Goal: Task Accomplishment & Management: Understand process/instructions

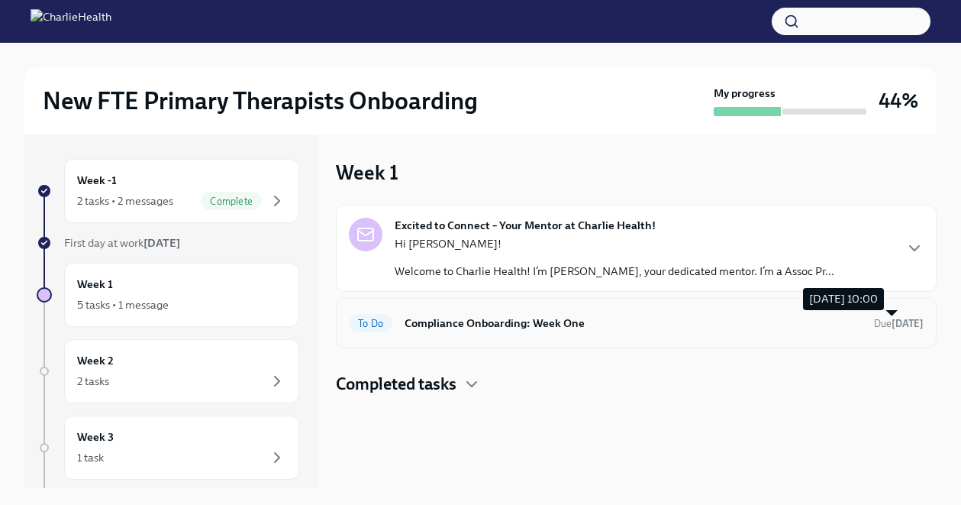
click at [875, 322] on span "Due [DATE]" at bounding box center [899, 323] width 50 height 11
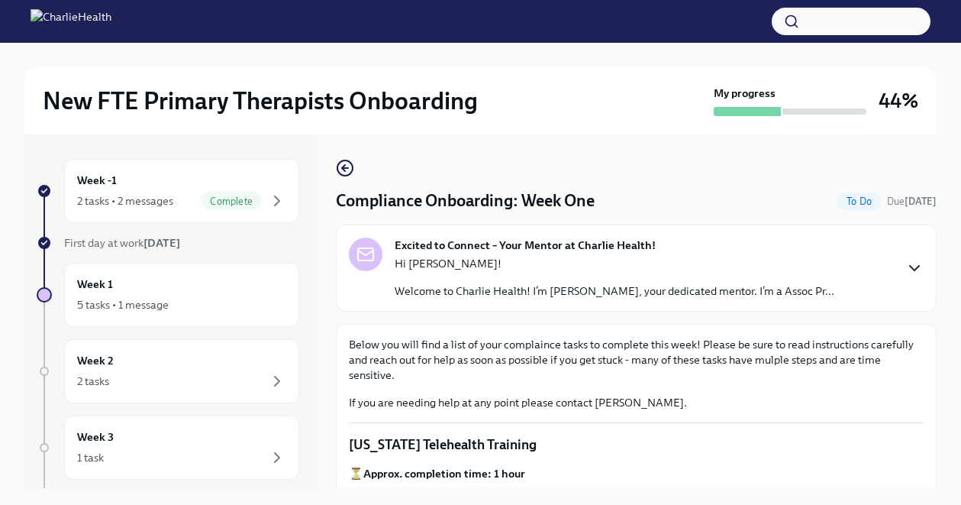
click at [917, 265] on icon "button" at bounding box center [914, 268] width 18 height 18
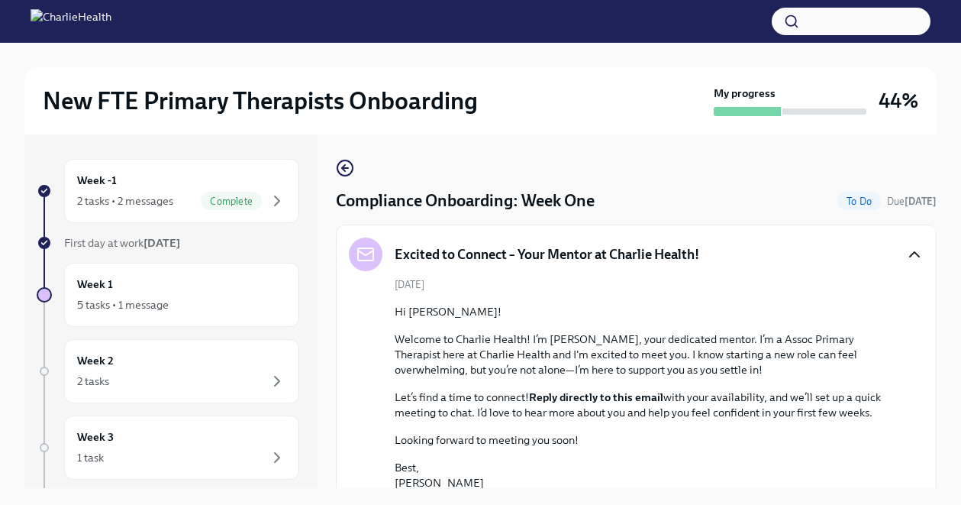
click at [922, 261] on icon "button" at bounding box center [914, 254] width 18 height 18
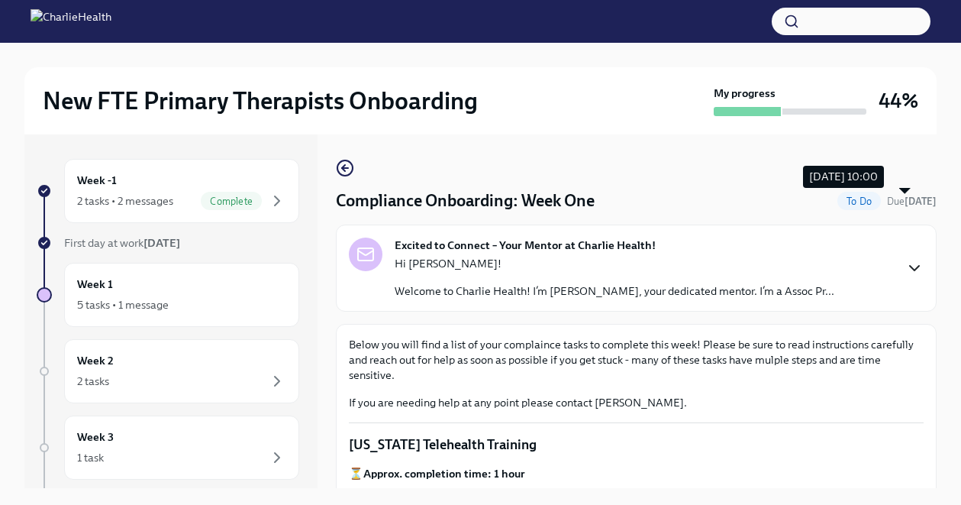
click at [917, 198] on strong "[DATE]" at bounding box center [920, 200] width 32 height 11
click at [906, 199] on strong "[DATE]" at bounding box center [920, 200] width 32 height 11
click at [203, 285] on div "Week 1 5 tasks • 1 message" at bounding box center [181, 295] width 209 height 38
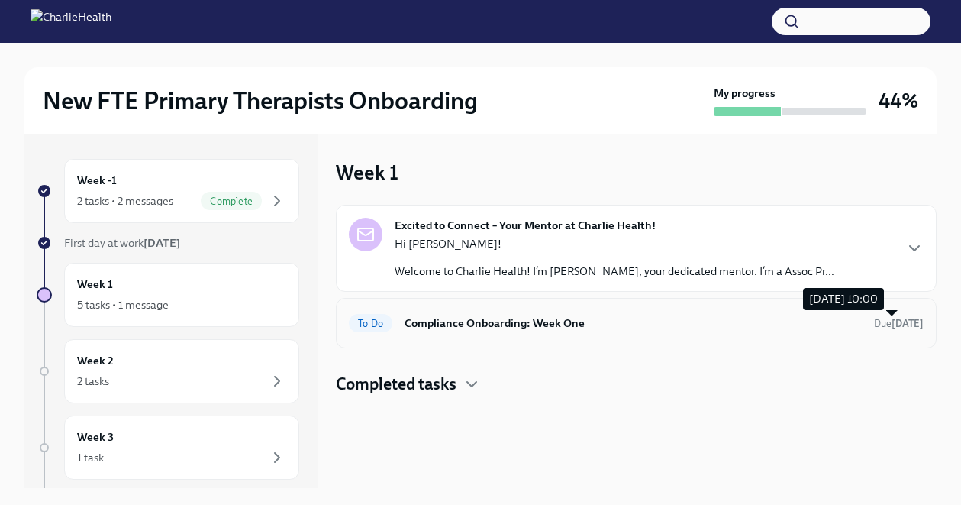
click at [908, 322] on strong "[DATE]" at bounding box center [908, 323] width 32 height 11
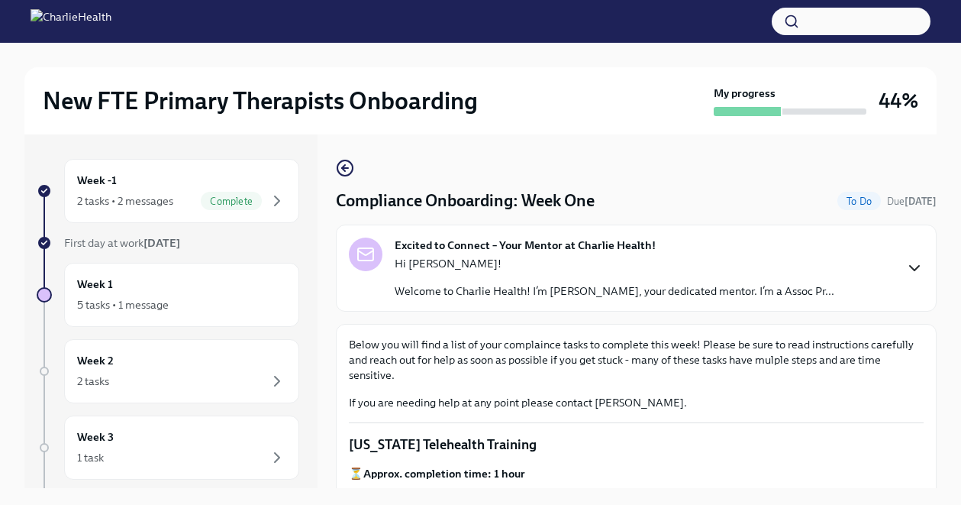
click at [917, 273] on icon "button" at bounding box center [914, 268] width 18 height 18
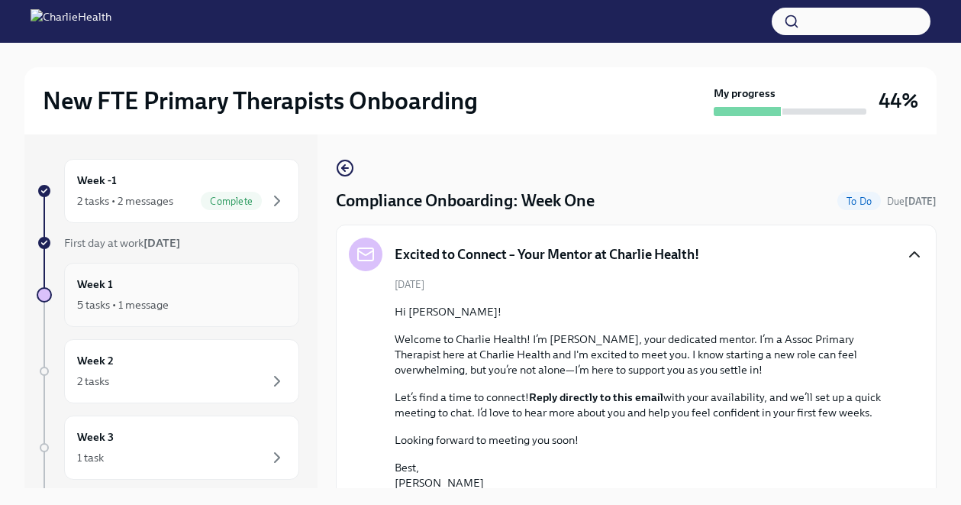
click at [154, 309] on div "5 tasks • 1 message" at bounding box center [123, 304] width 92 height 15
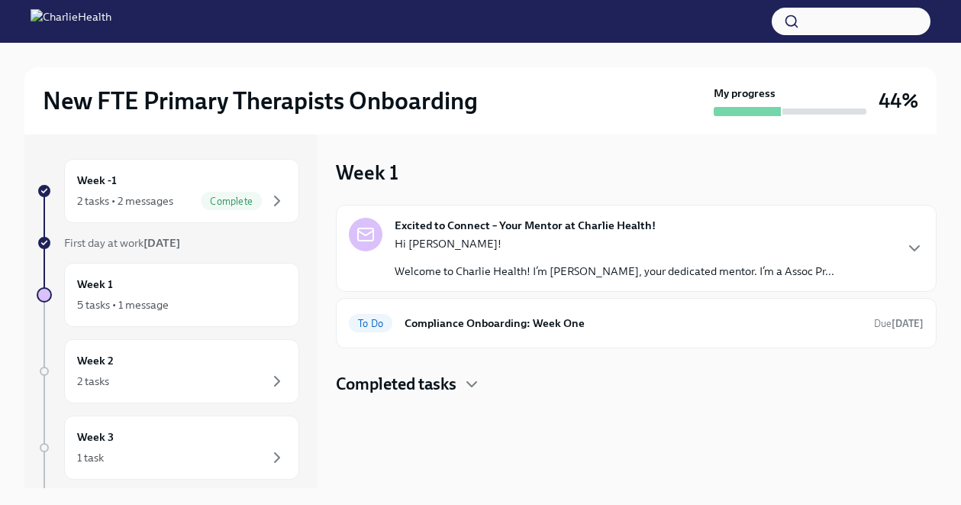
click at [463, 385] on div "Completed tasks" at bounding box center [636, 383] width 601 height 23
click at [518, 280] on div "Excited to Connect – Your Mentor at Charlie Health! Hi [PERSON_NAME]! Welcome t…" at bounding box center [636, 248] width 601 height 87
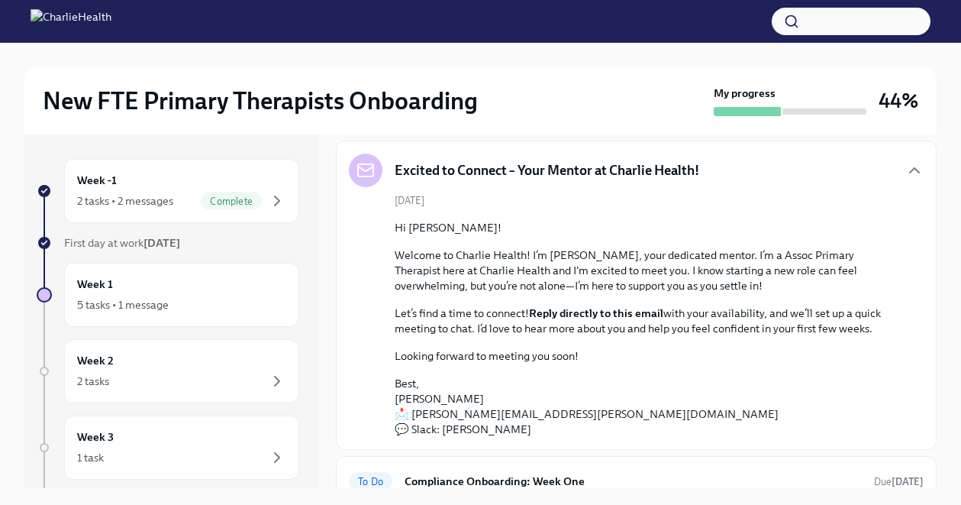
scroll to position [130, 0]
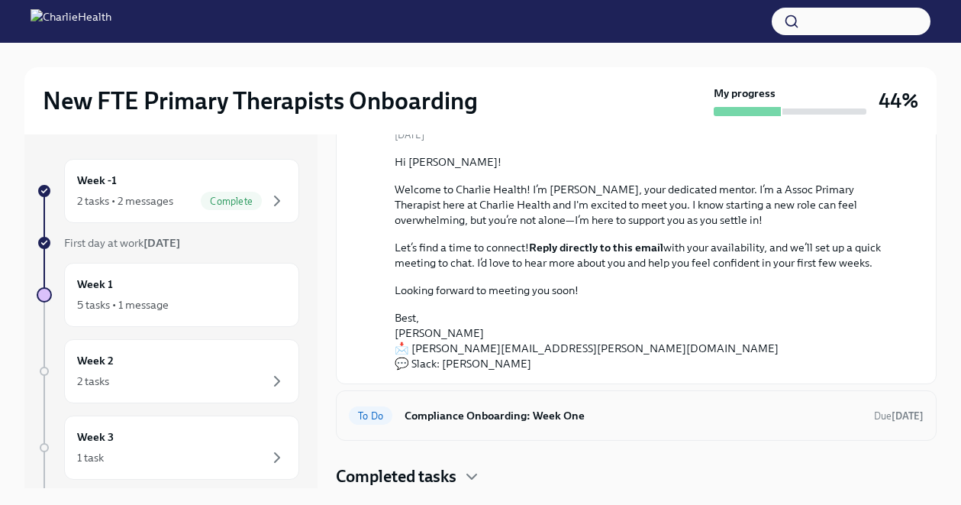
click at [495, 427] on div "To Do Compliance Onboarding: Week One Due [DATE]" at bounding box center [636, 415] width 601 height 50
click at [495, 426] on div "To Do Compliance Onboarding: Week One Due [DATE]" at bounding box center [636, 415] width 575 height 24
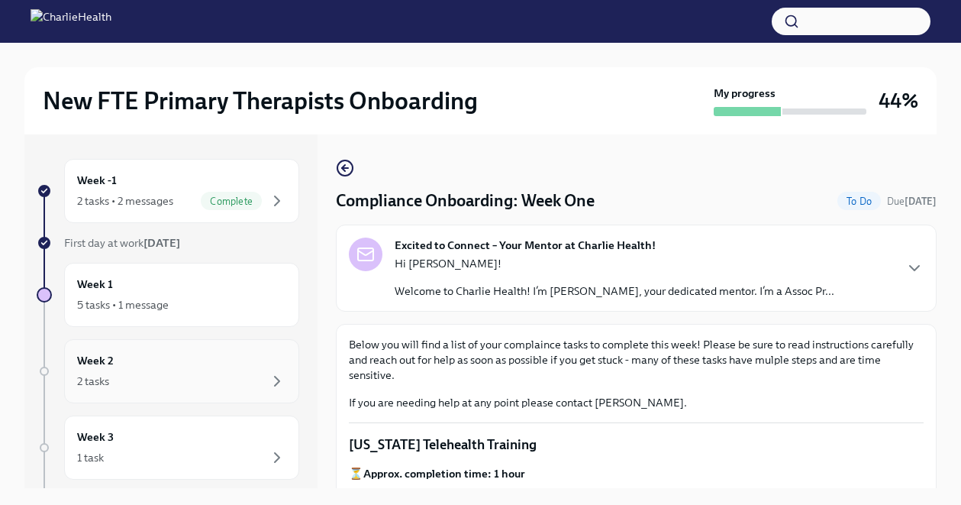
click at [204, 391] on div "Week 2 2 tasks" at bounding box center [181, 371] width 235 height 64
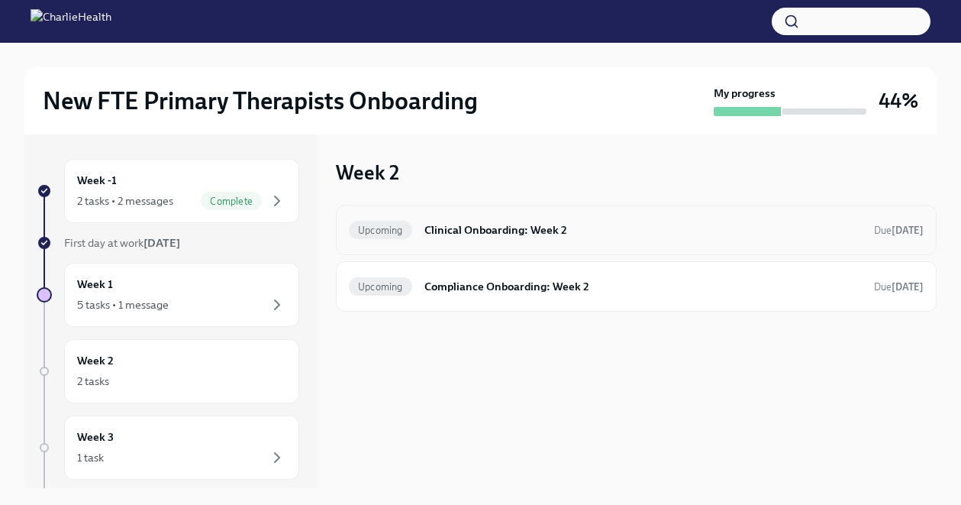
click at [568, 242] on div "Upcoming Clinical Onboarding: Week 2 Due [DATE]" at bounding box center [636, 230] width 601 height 50
click at [515, 228] on h6 "Clinical Onboarding: Week 2" at bounding box center [642, 229] width 437 height 17
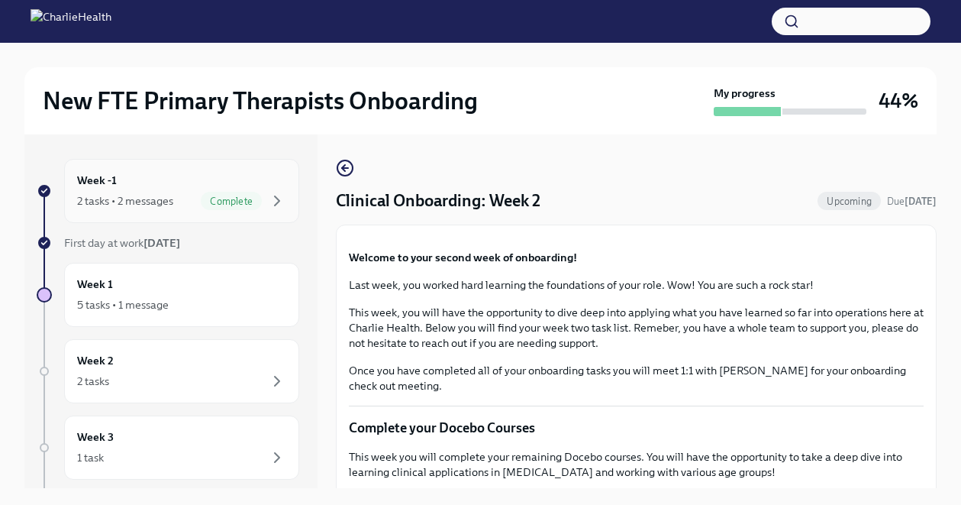
click at [140, 176] on div "Week -1 2 tasks • 2 messages Complete" at bounding box center [181, 191] width 209 height 38
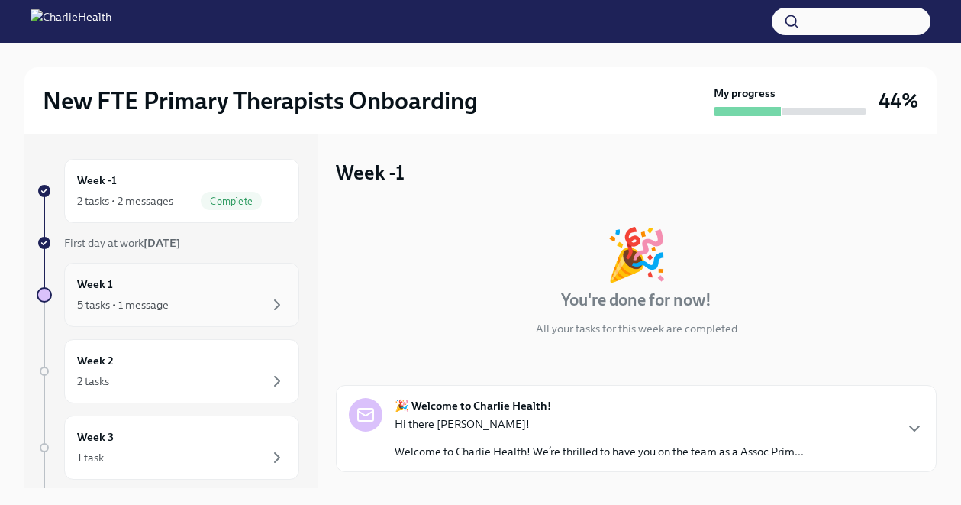
click at [181, 276] on div "Week 1 5 tasks • 1 message" at bounding box center [181, 295] width 209 height 38
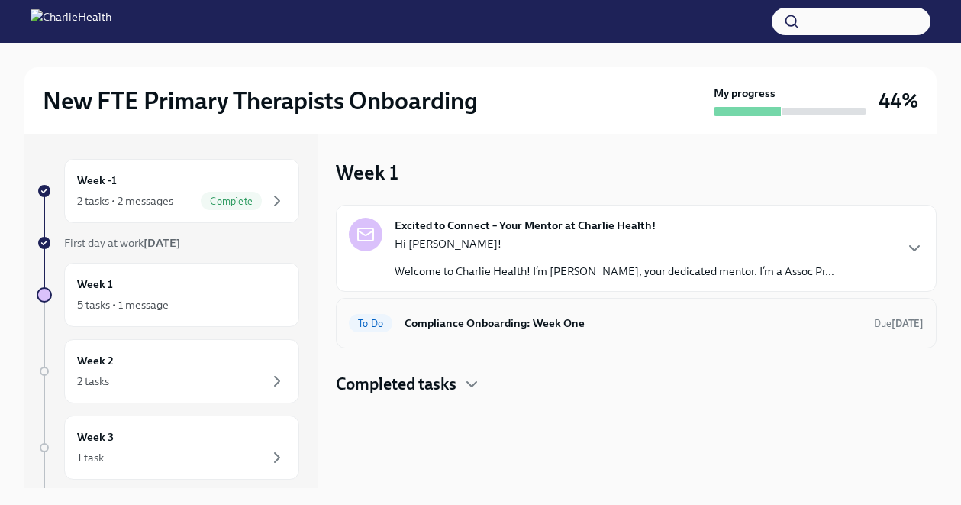
click at [601, 318] on h6 "Compliance Onboarding: Week One" at bounding box center [633, 322] width 457 height 17
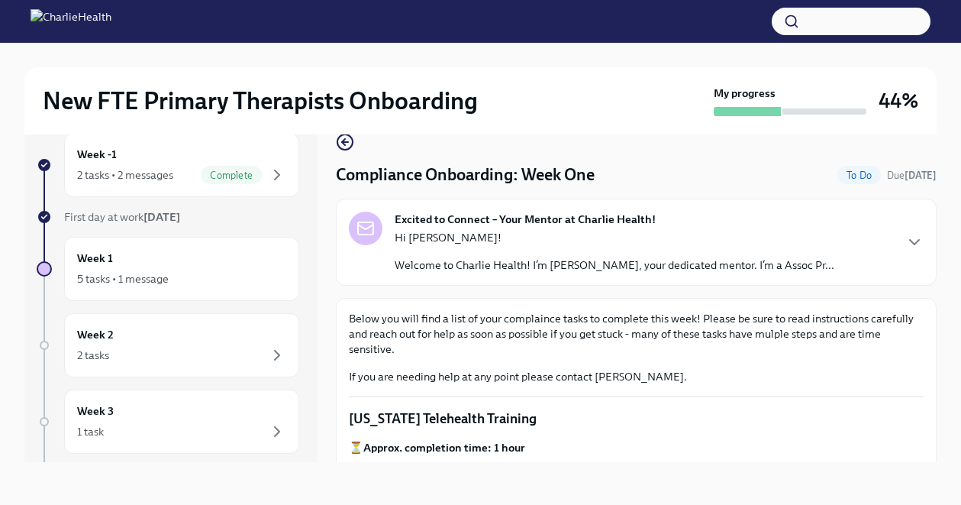
click at [607, 221] on strong "Excited to Connect – Your Mentor at Charlie Health!" at bounding box center [525, 218] width 261 height 15
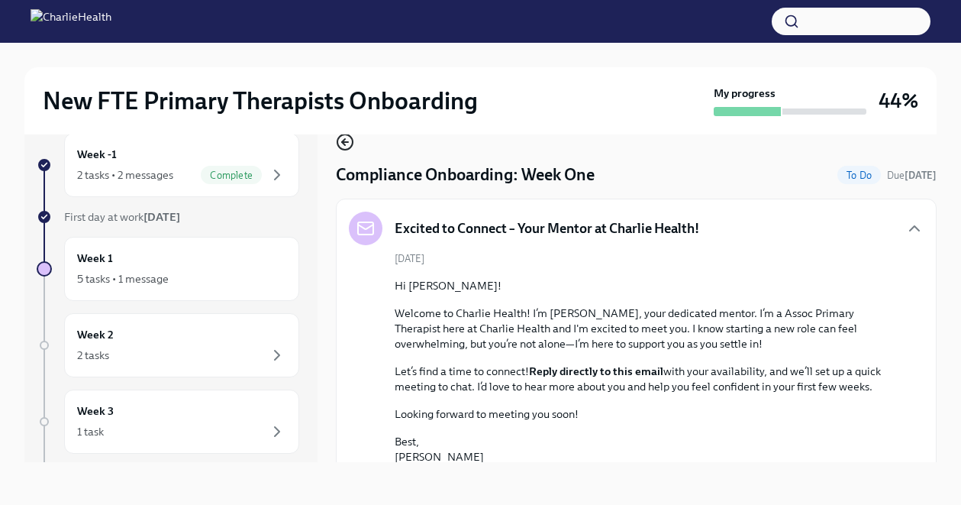
click at [347, 140] on icon "button" at bounding box center [345, 142] width 18 height 18
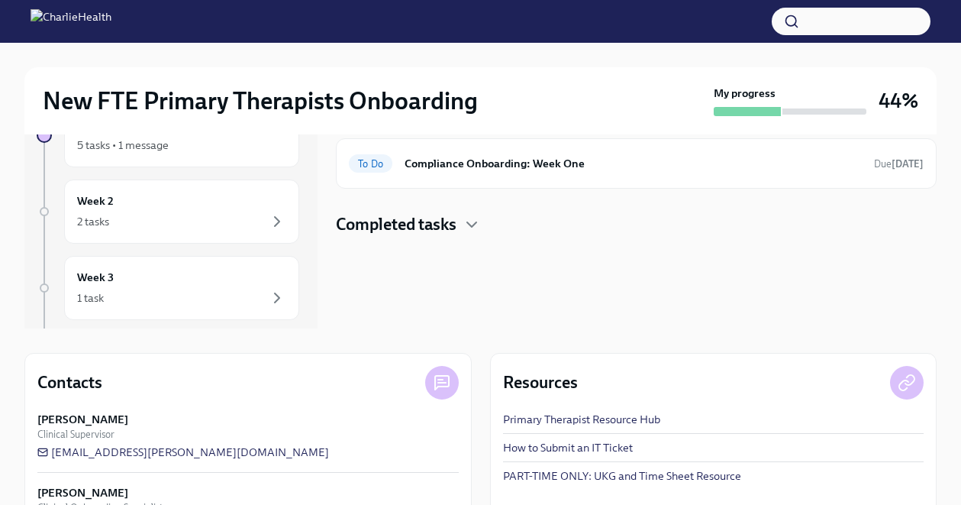
scroll to position [219, 0]
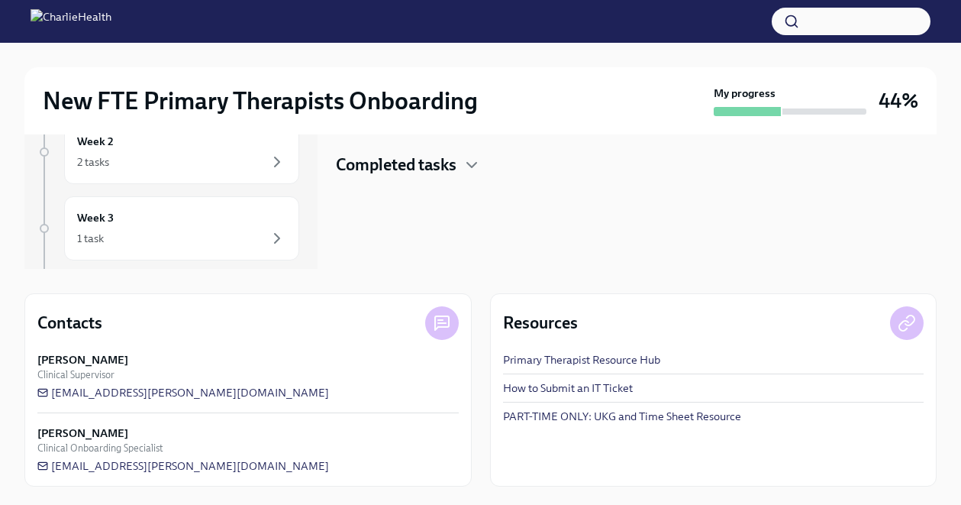
click at [462, 158] on div "Completed tasks" at bounding box center [636, 164] width 601 height 23
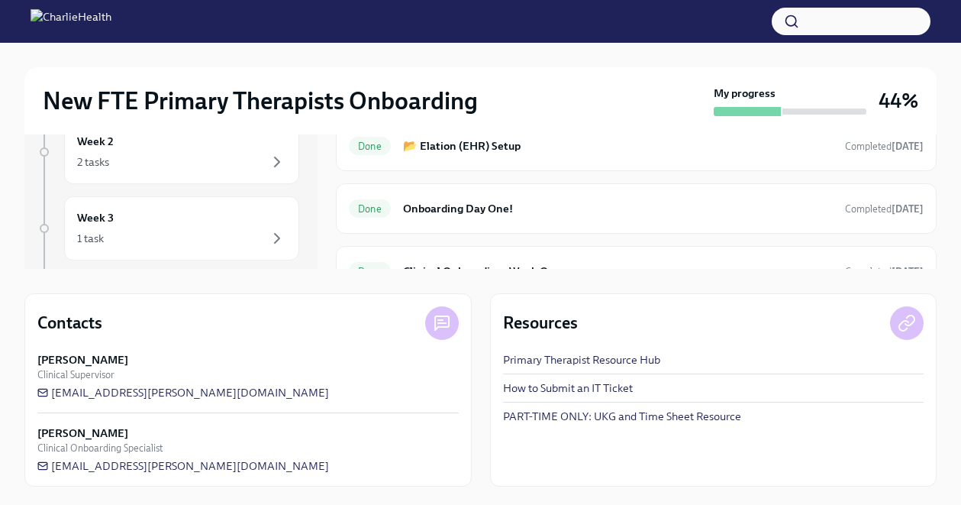
scroll to position [158, 0]
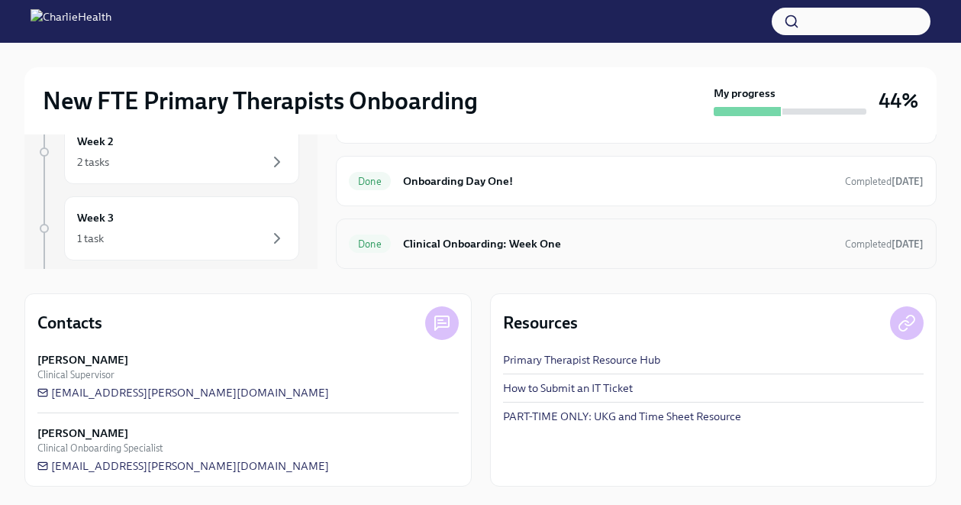
click at [537, 247] on h6 "Clinical Onboarding: Week One" at bounding box center [618, 243] width 430 height 17
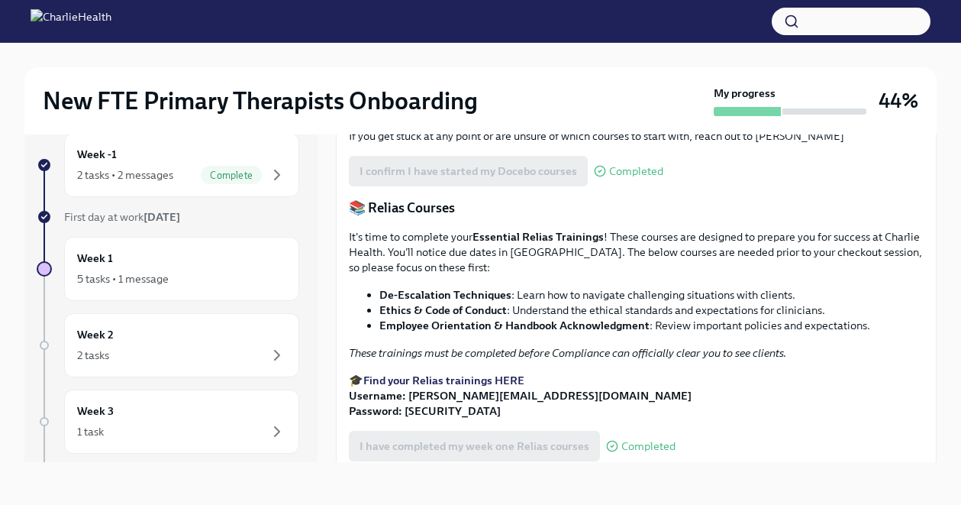
scroll to position [691, 0]
